Goal: Task Accomplishment & Management: Use online tool/utility

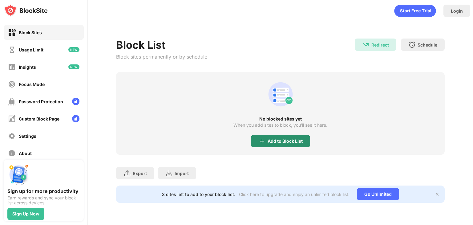
click at [289, 146] on div "Add to Block List" at bounding box center [280, 141] width 59 height 12
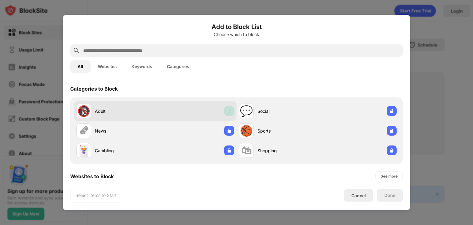
click at [227, 110] on img at bounding box center [229, 111] width 6 height 6
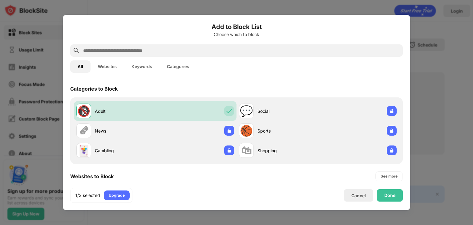
click at [161, 48] on input "text" at bounding box center [241, 50] width 318 height 7
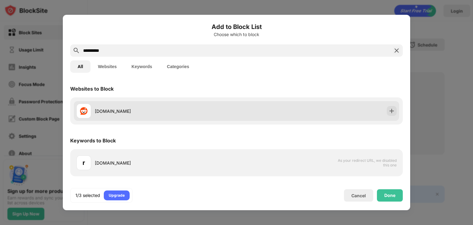
type input "**********"
click at [391, 109] on img at bounding box center [391, 111] width 6 height 6
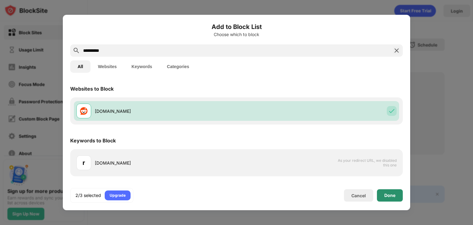
click at [392, 196] on div "Done" at bounding box center [389, 195] width 11 height 5
